Goal: Information Seeking & Learning: Find specific fact

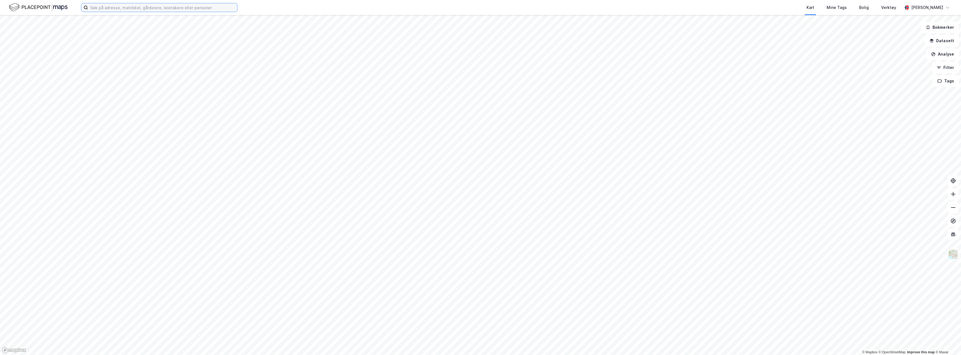
click at [196, 8] on input at bounding box center [162, 7] width 149 height 8
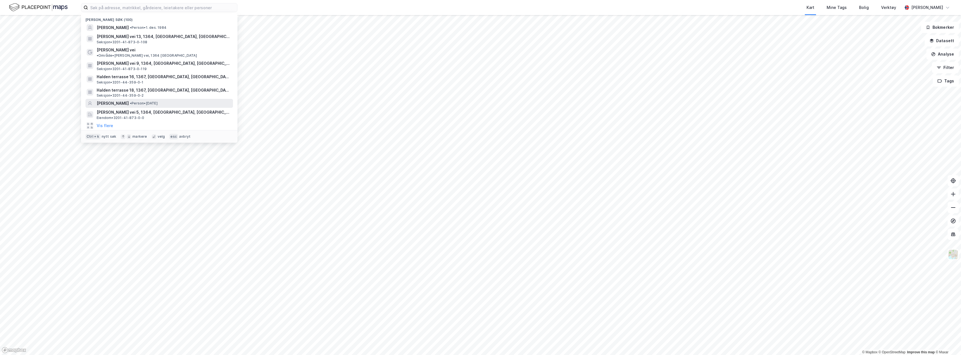
click at [181, 100] on div "INGER STANGELAND • Person • 23. jan. 1969" at bounding box center [164, 103] width 135 height 7
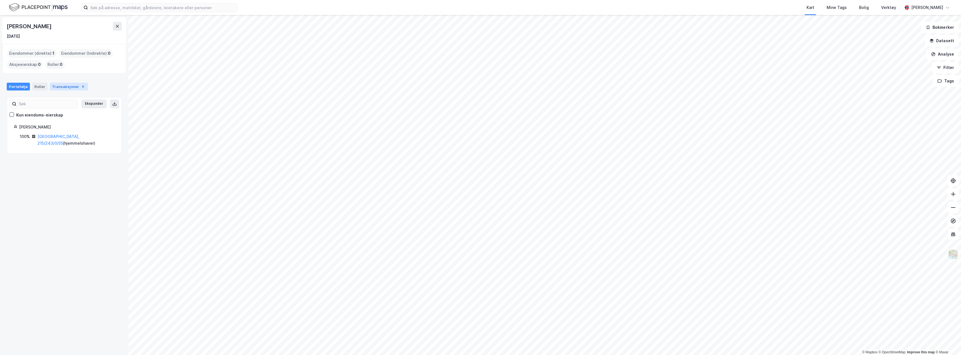
click at [57, 85] on div "Transaksjoner 8" at bounding box center [69, 87] width 38 height 8
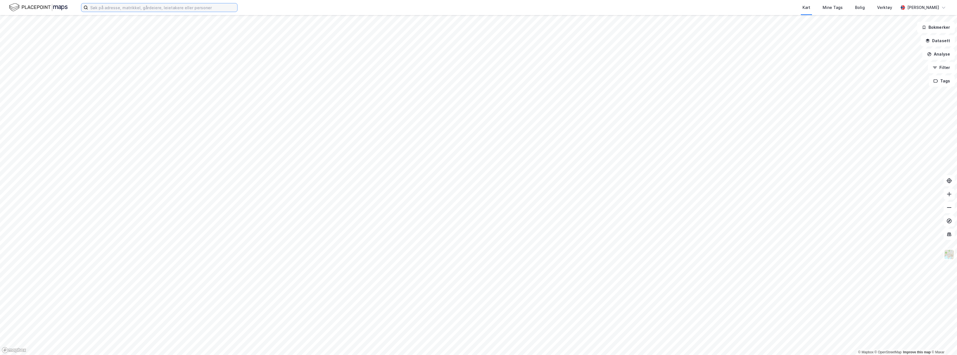
click at [109, 8] on input at bounding box center [162, 7] width 149 height 8
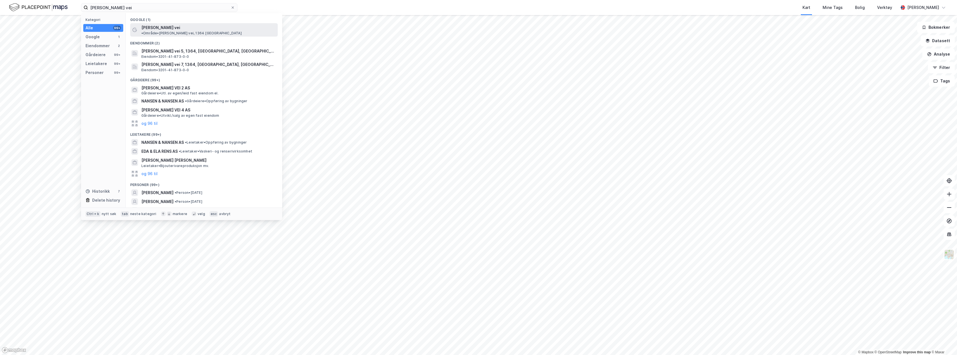
click at [191, 31] on span "• Område • [PERSON_NAME] vei, 1364 [GEOGRAPHIC_DATA]" at bounding box center [191, 33] width 100 height 4
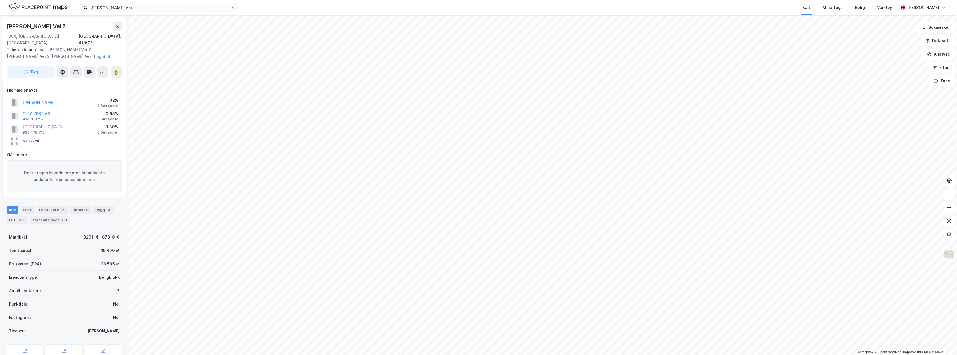
click at [0, 0] on button "og 272 til" at bounding box center [0, 0] width 0 height 0
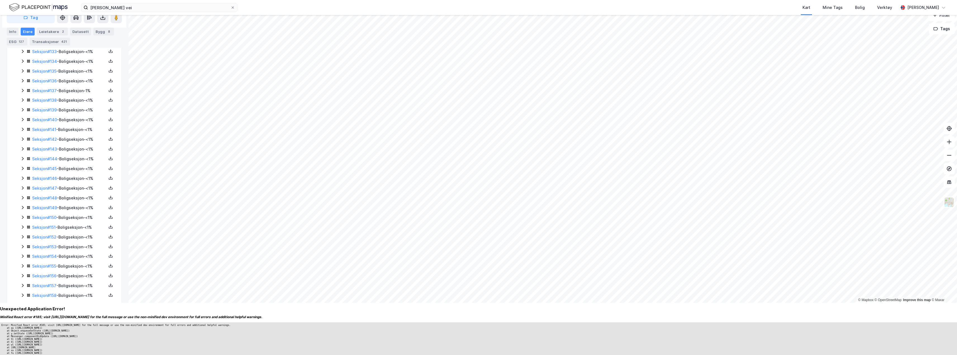
scroll to position [1425, 0]
click at [38, 116] on link "Seksjon # 137" at bounding box center [44, 118] width 25 height 5
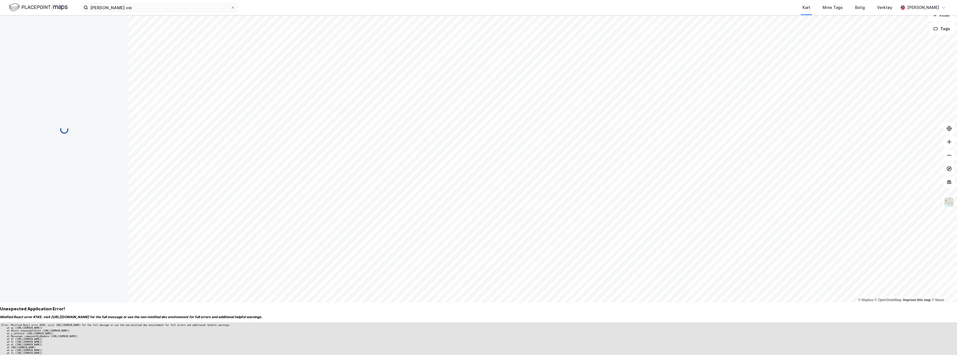
scroll to position [18, 0]
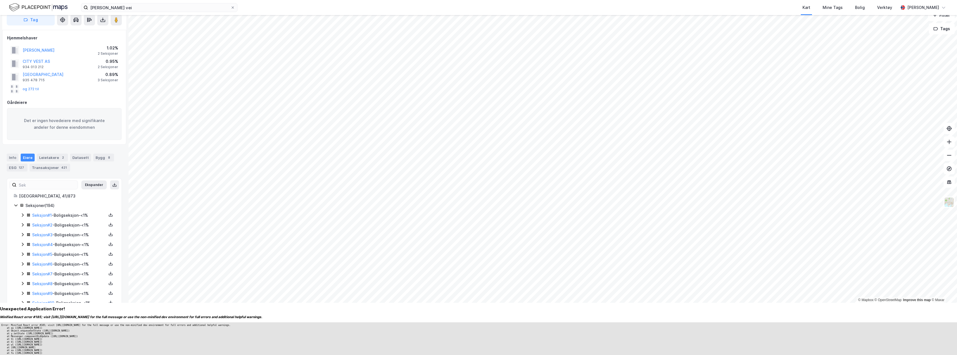
scroll to position [1425, 0]
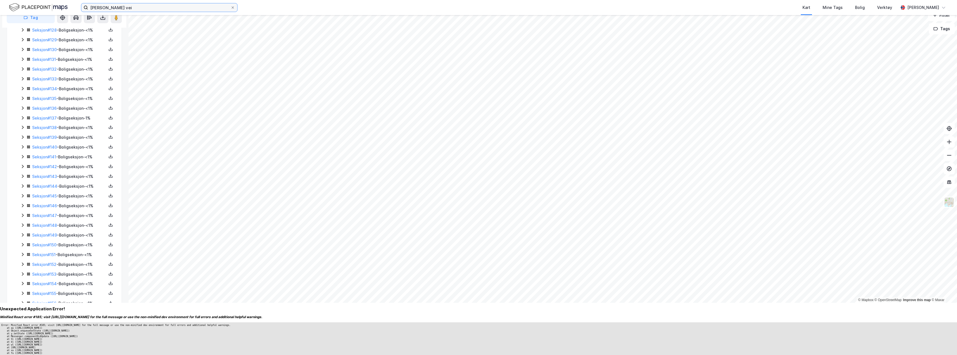
click at [148, 8] on input "[PERSON_NAME] vei" at bounding box center [159, 7] width 142 height 8
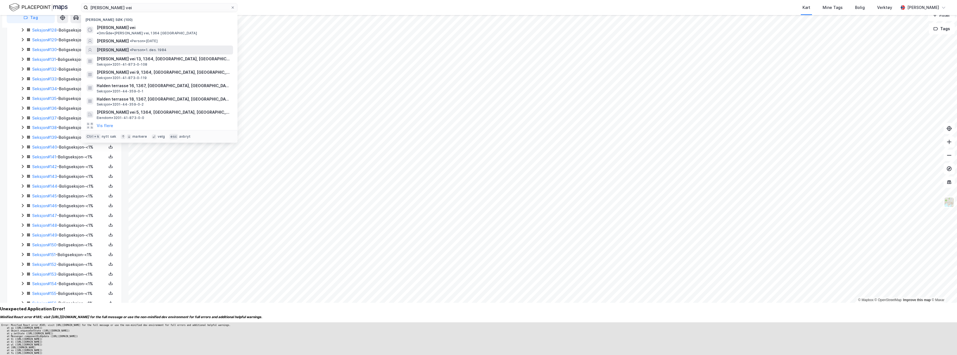
click at [129, 47] on span "[PERSON_NAME]" at bounding box center [113, 50] width 32 height 7
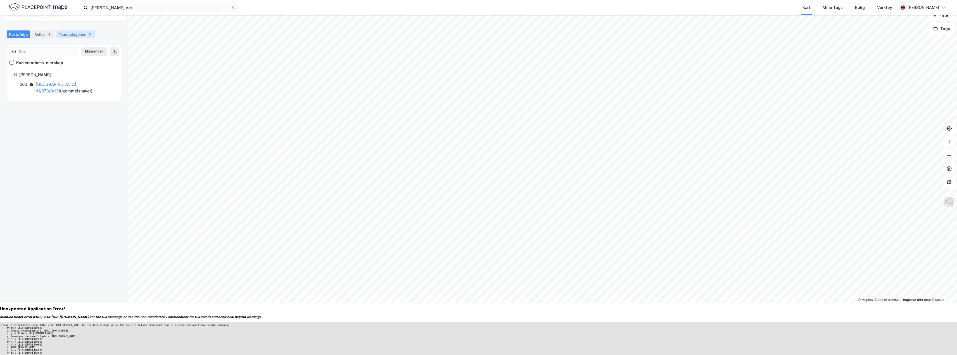
click at [78, 35] on div "Transaksjoner 3" at bounding box center [75, 34] width 38 height 8
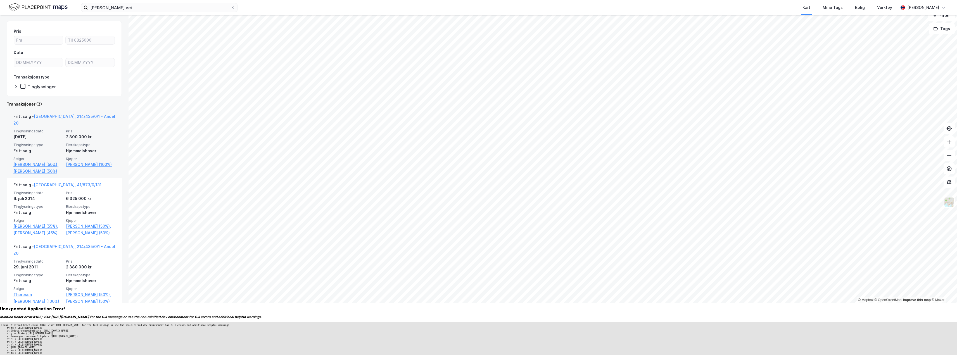
scroll to position [43, 0]
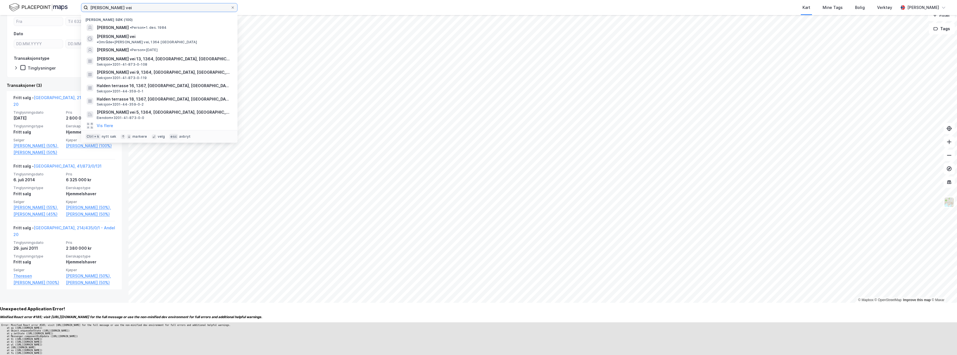
drag, startPoint x: 133, startPoint y: 9, endPoint x: 67, endPoint y: -4, distance: 66.9
click at [67, 0] on html "[PERSON_NAME] vei [PERSON_NAME] søk (100) [PERSON_NAME] • Person • [DATE] [PERS…" at bounding box center [478, 153] width 957 height 410
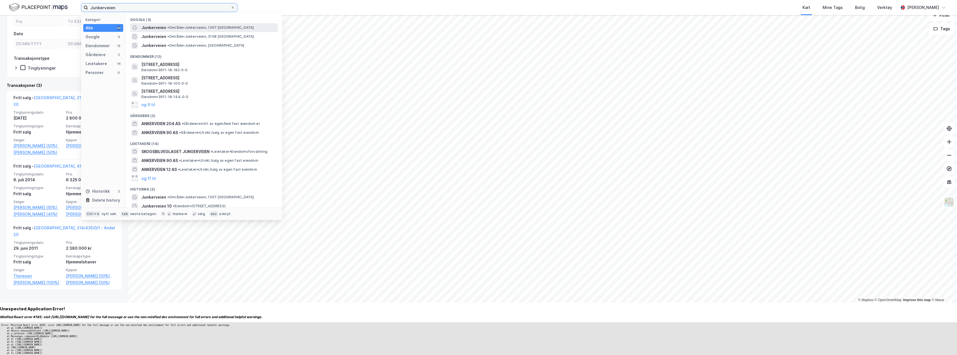
type input "Junkerveien"
click at [220, 28] on span "• Område • [GEOGRAPHIC_DATA], 1367 [GEOGRAPHIC_DATA]" at bounding box center [210, 27] width 87 height 4
